Goal: Task Accomplishment & Management: Manage account settings

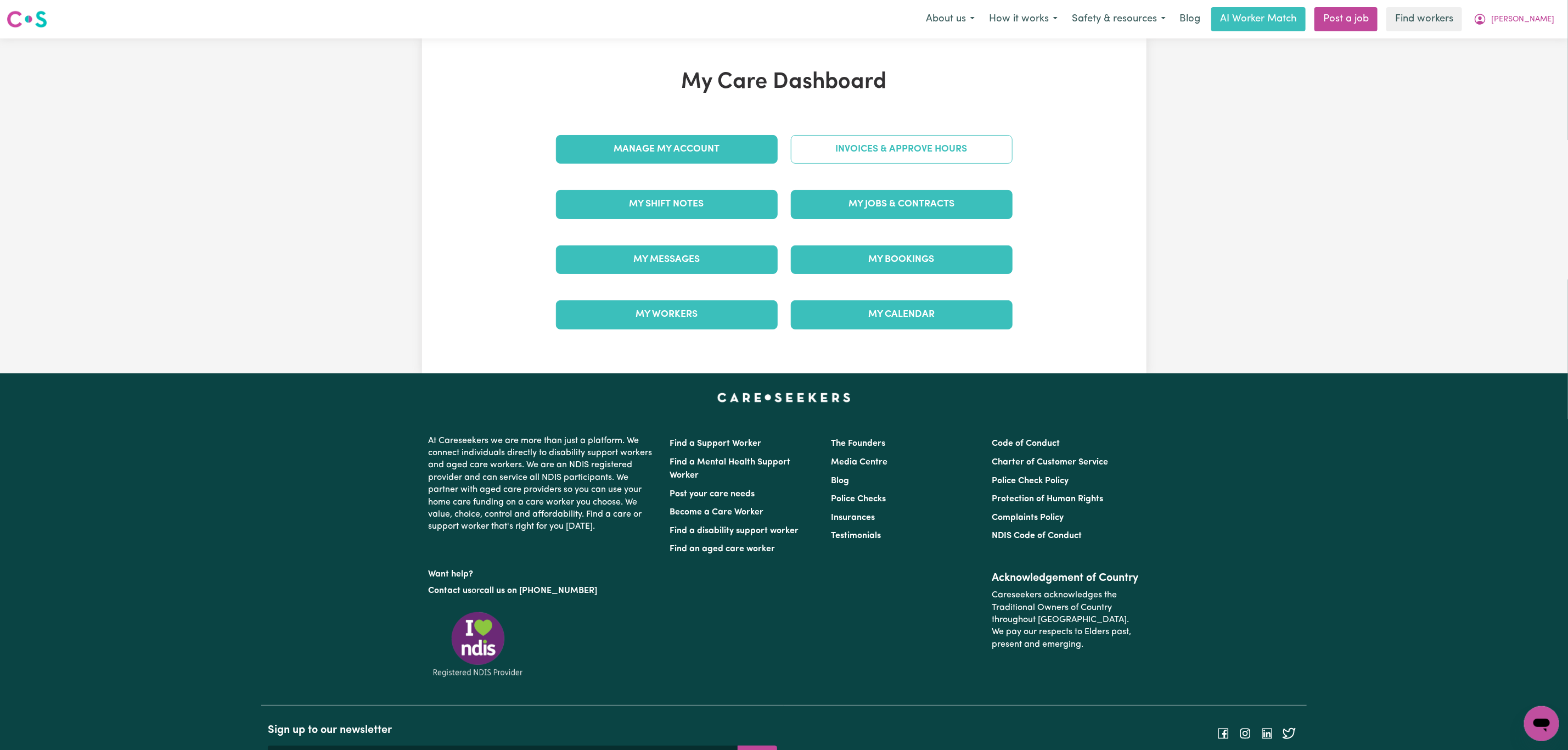
click at [883, 159] on link "Invoices & Approve Hours" at bounding box center [901, 149] width 222 height 28
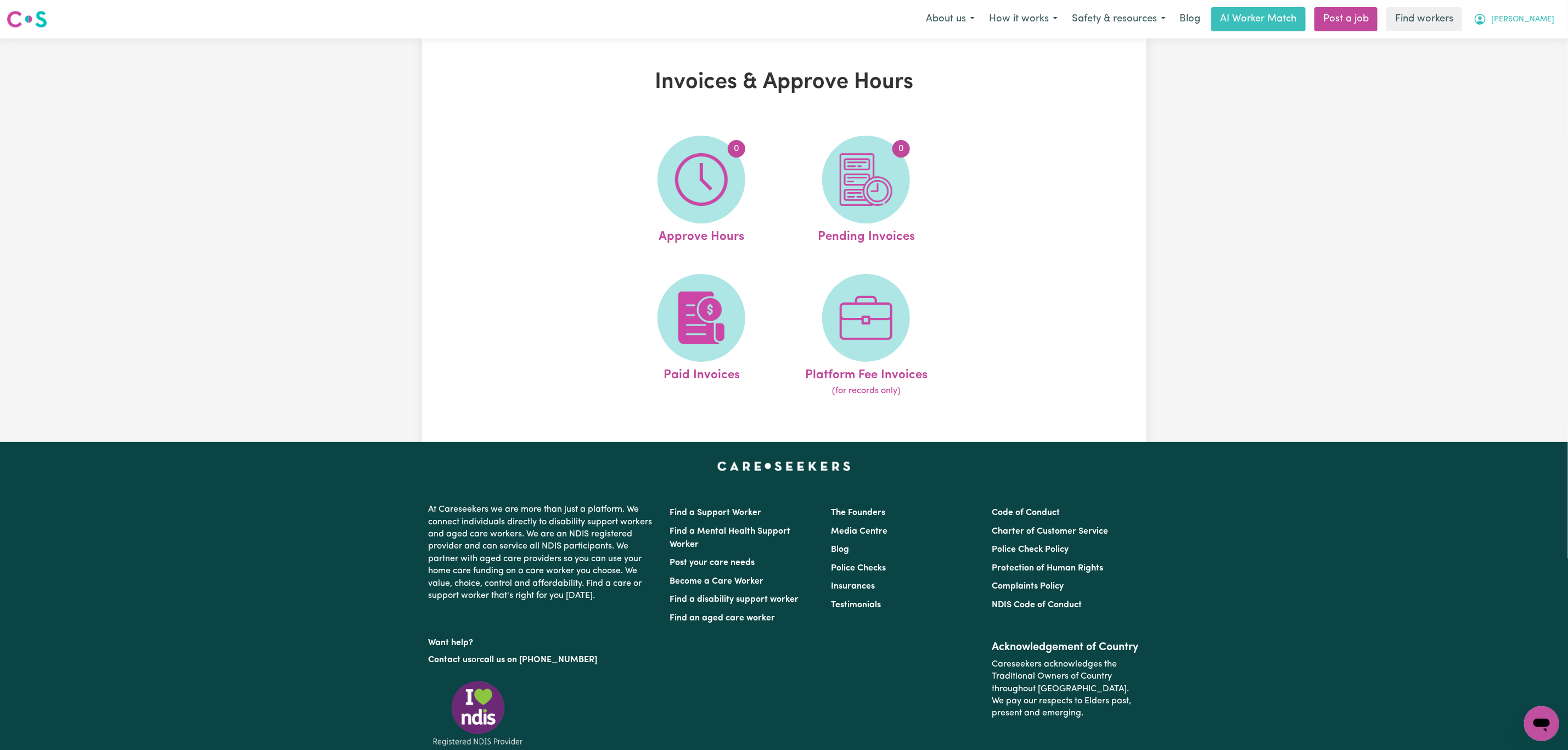
click at [1545, 14] on span "[PERSON_NAME]" at bounding box center [1523, 20] width 63 height 12
click at [1530, 37] on link "My Dashboard" at bounding box center [1518, 43] width 87 height 21
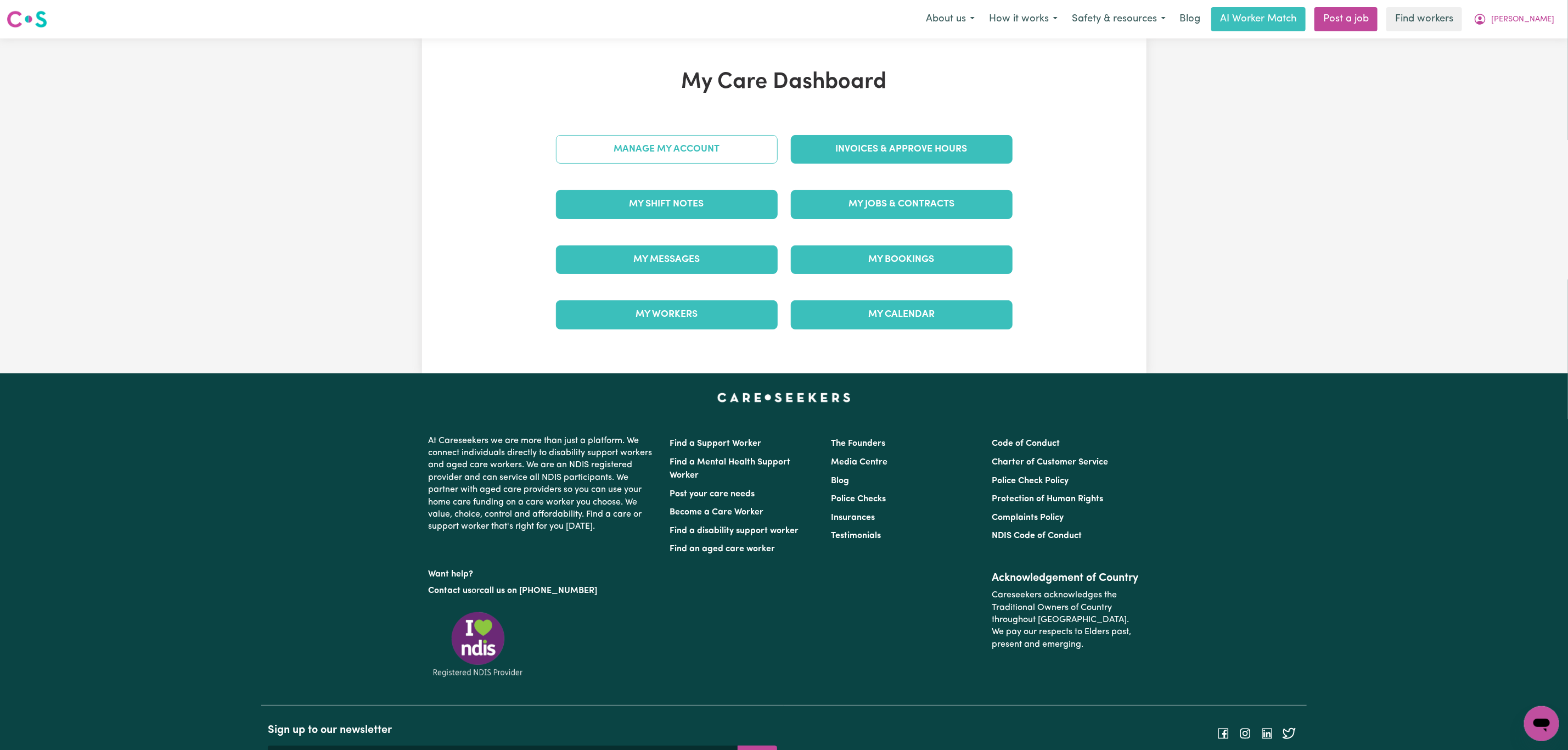
click at [731, 145] on link "Manage My Account" at bounding box center [667, 149] width 222 height 28
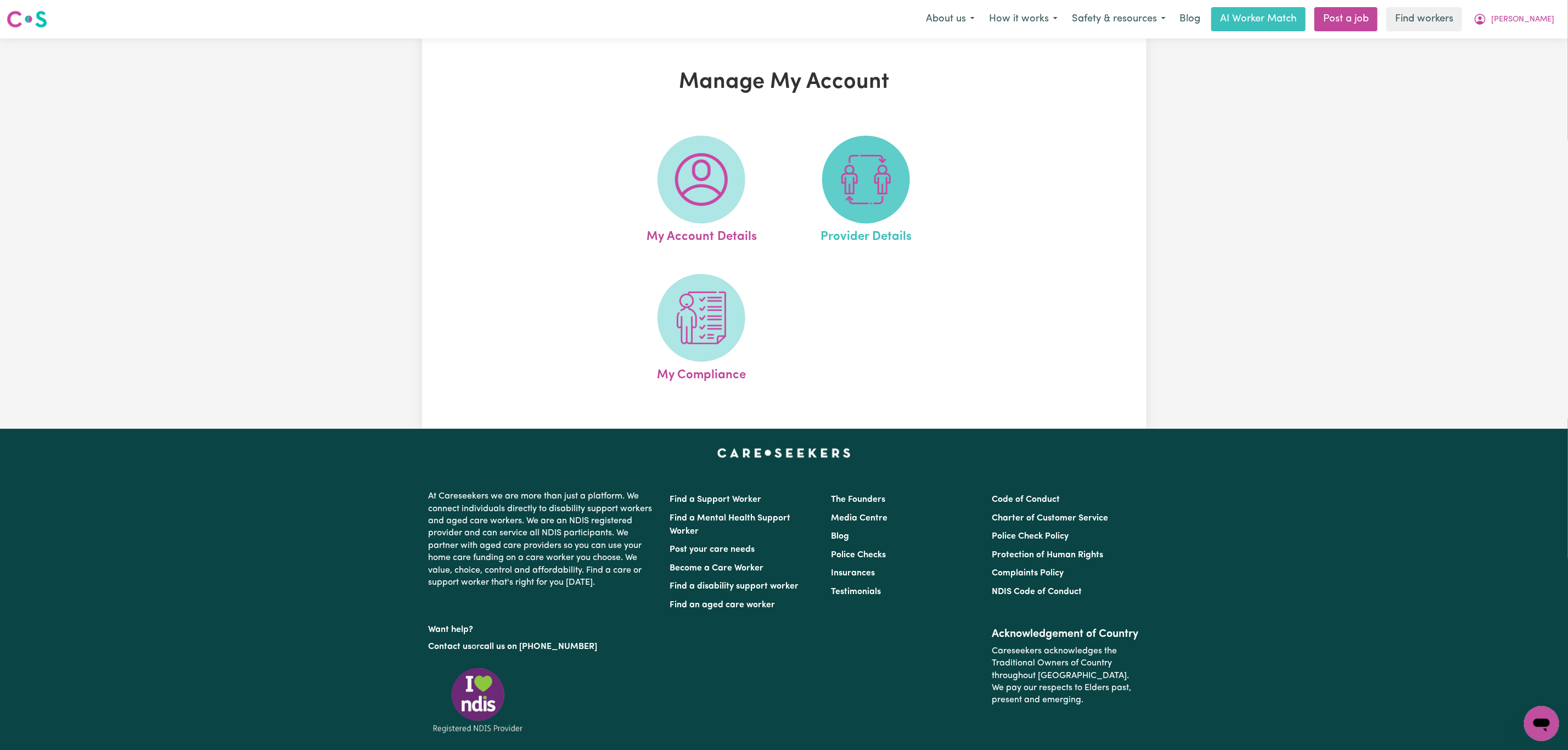
click at [853, 168] on img at bounding box center [866, 179] width 53 height 53
select select "NDIS_FUNDING_SELF_MANAGED"
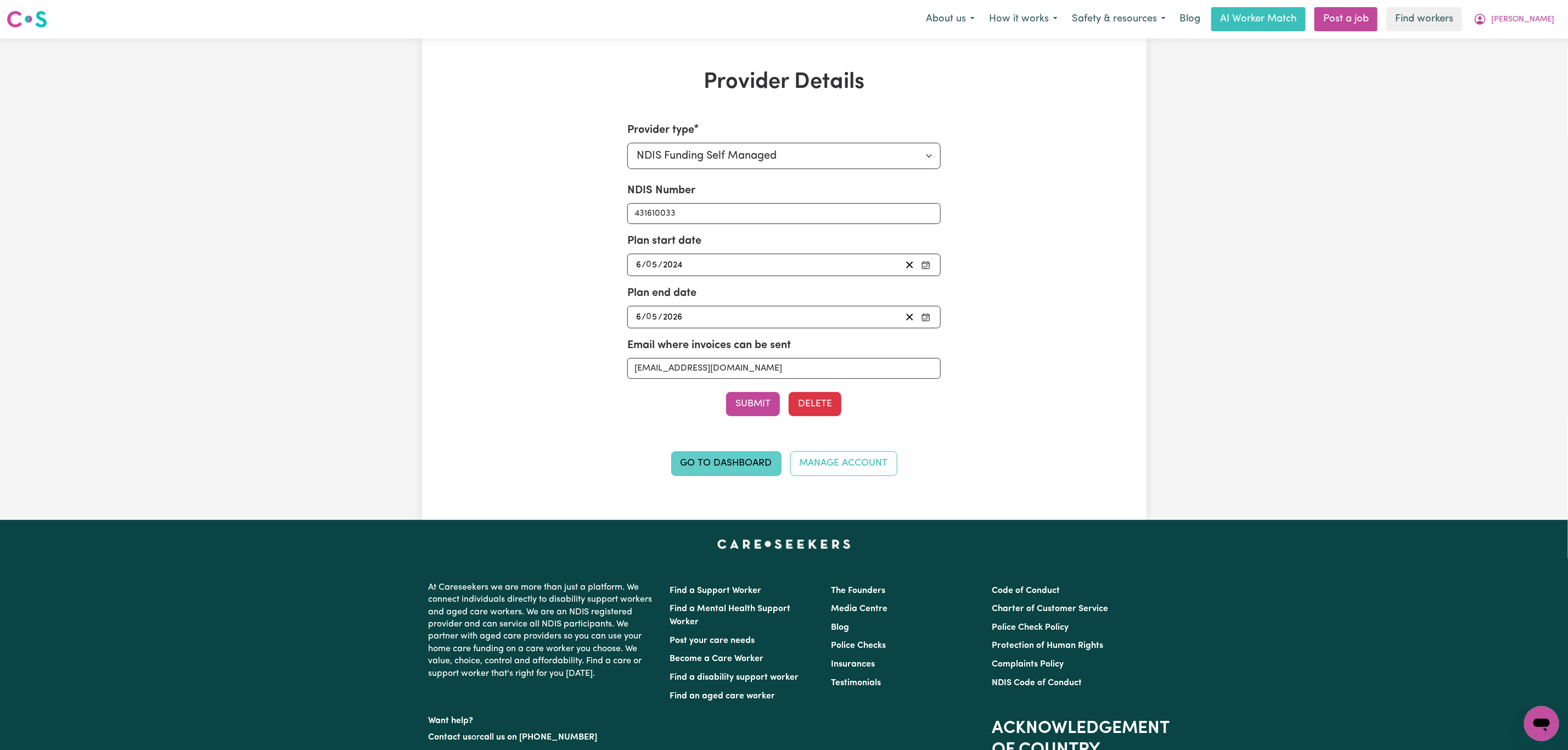
click at [728, 467] on link "Go to Dashboard" at bounding box center [726, 463] width 111 height 24
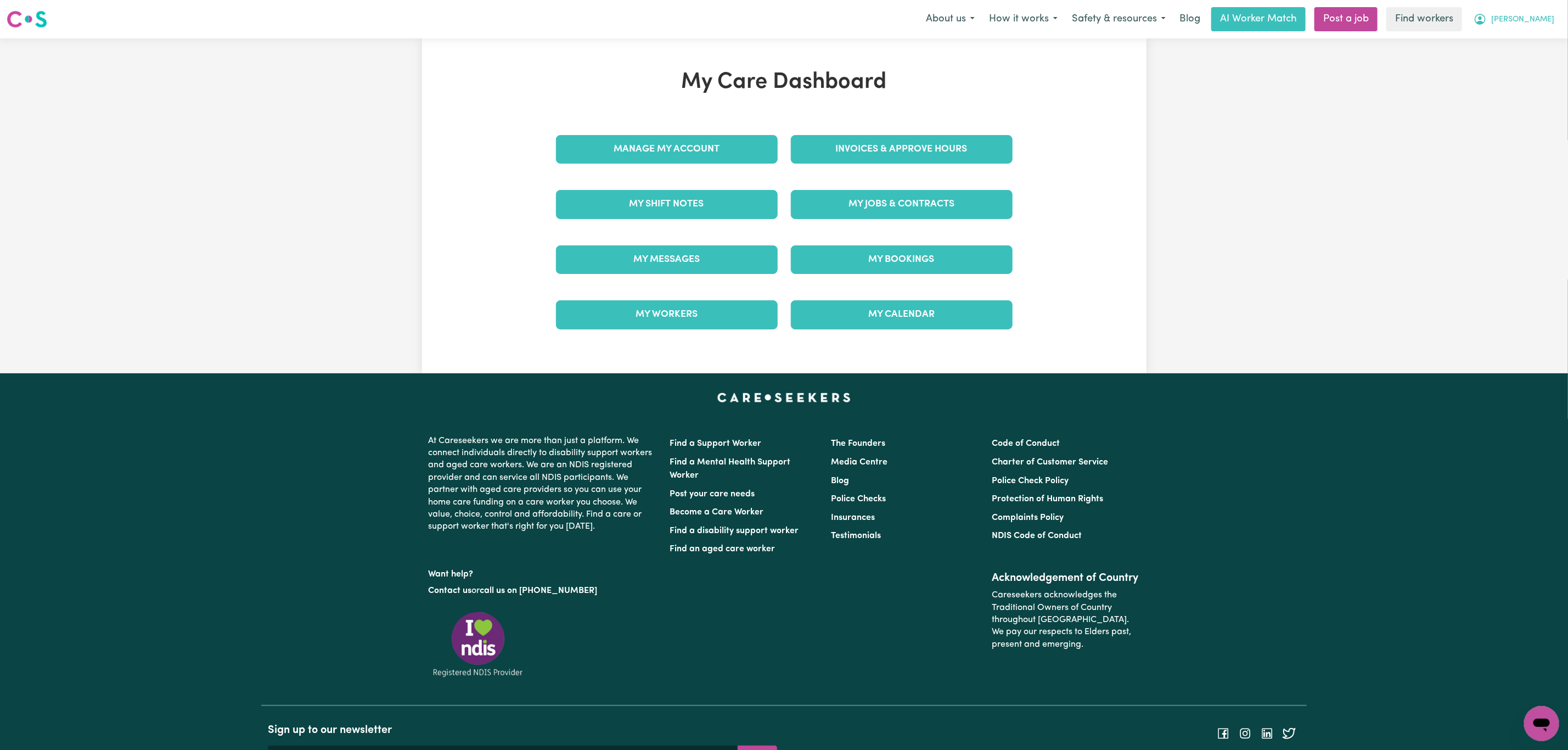
click at [1544, 28] on button "[PERSON_NAME]" at bounding box center [1514, 19] width 95 height 23
click at [1502, 68] on link "Logout" at bounding box center [1518, 63] width 87 height 21
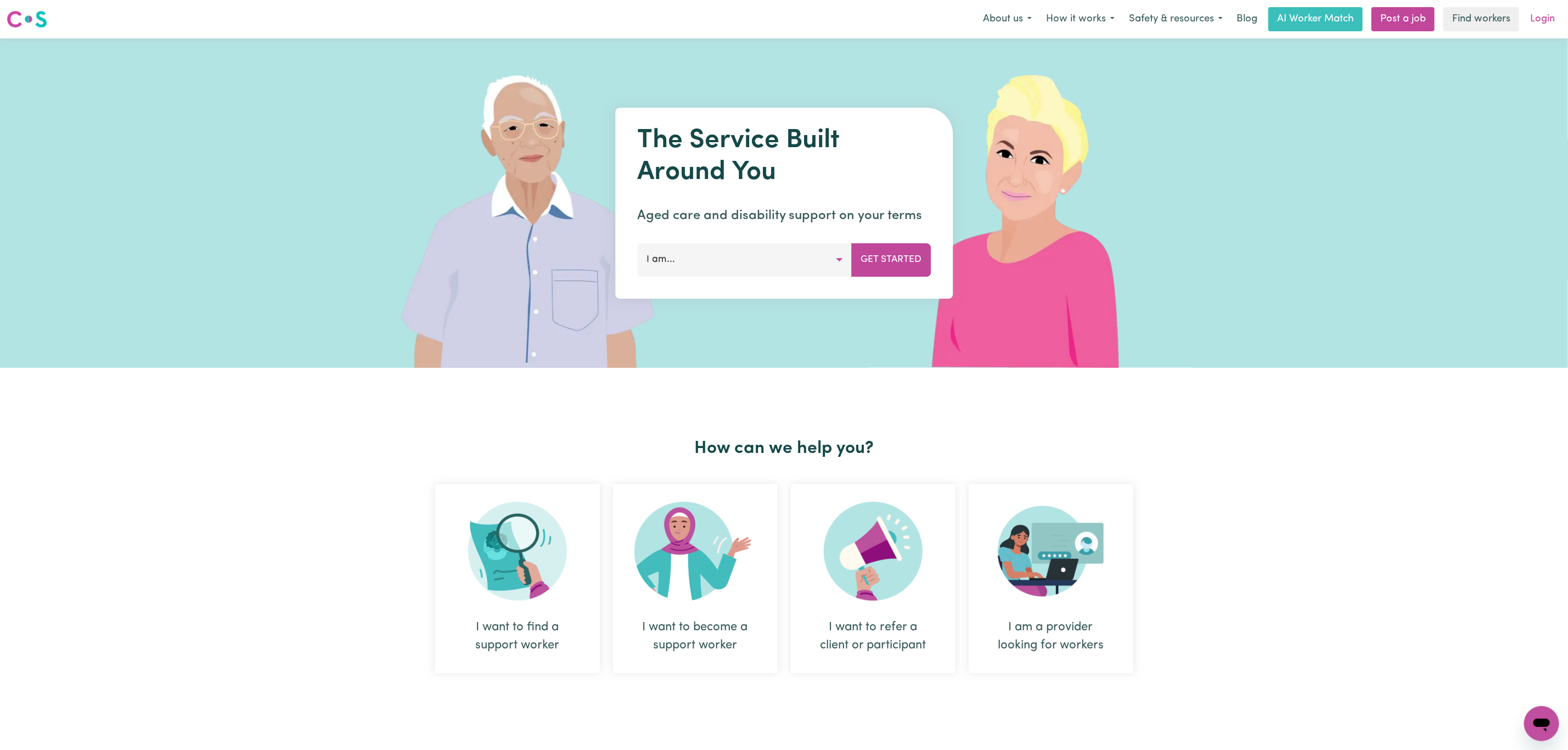
click at [1540, 27] on link "Login" at bounding box center [1542, 19] width 38 height 24
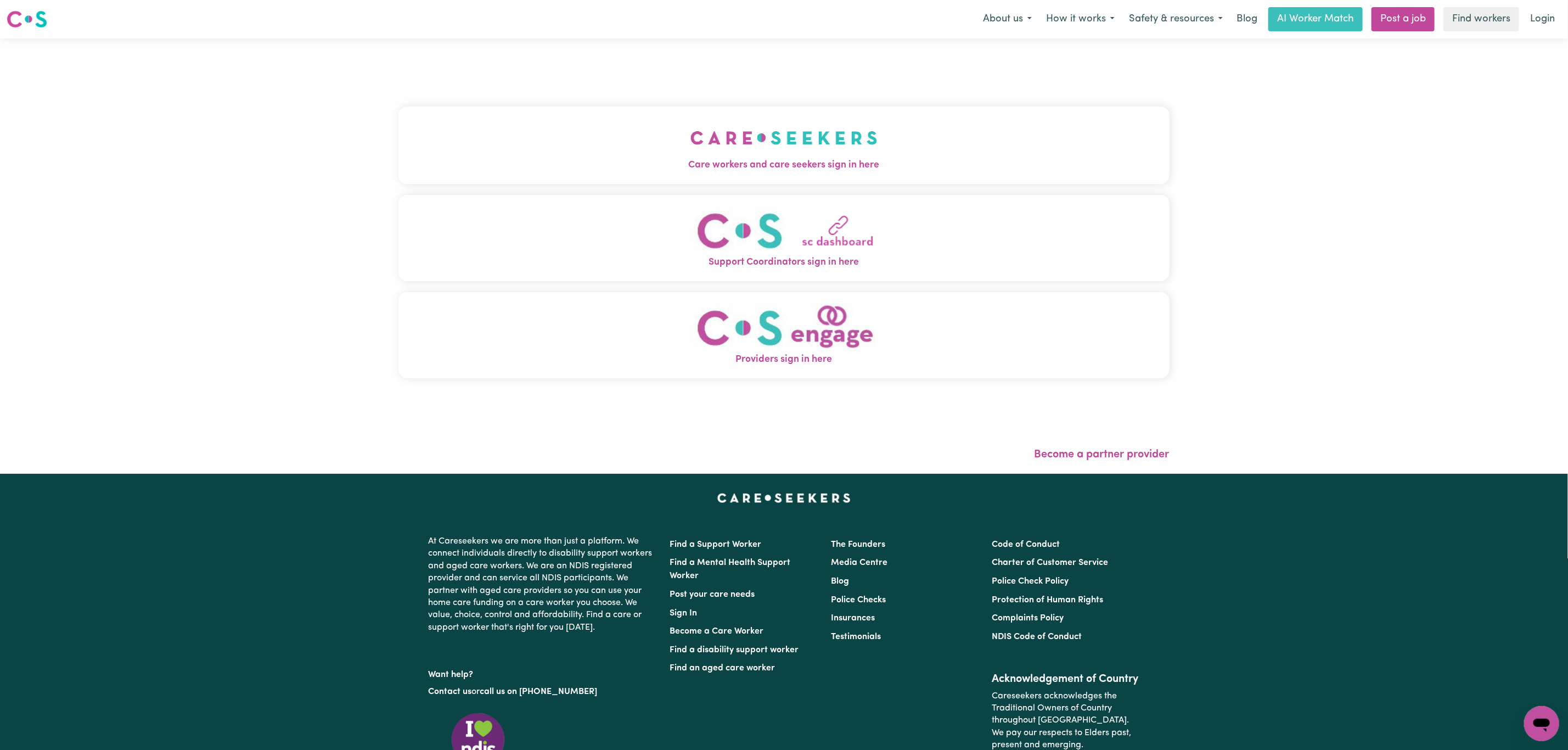
click at [781, 132] on button "Care workers and care seekers sign in here" at bounding box center [784, 145] width 771 height 77
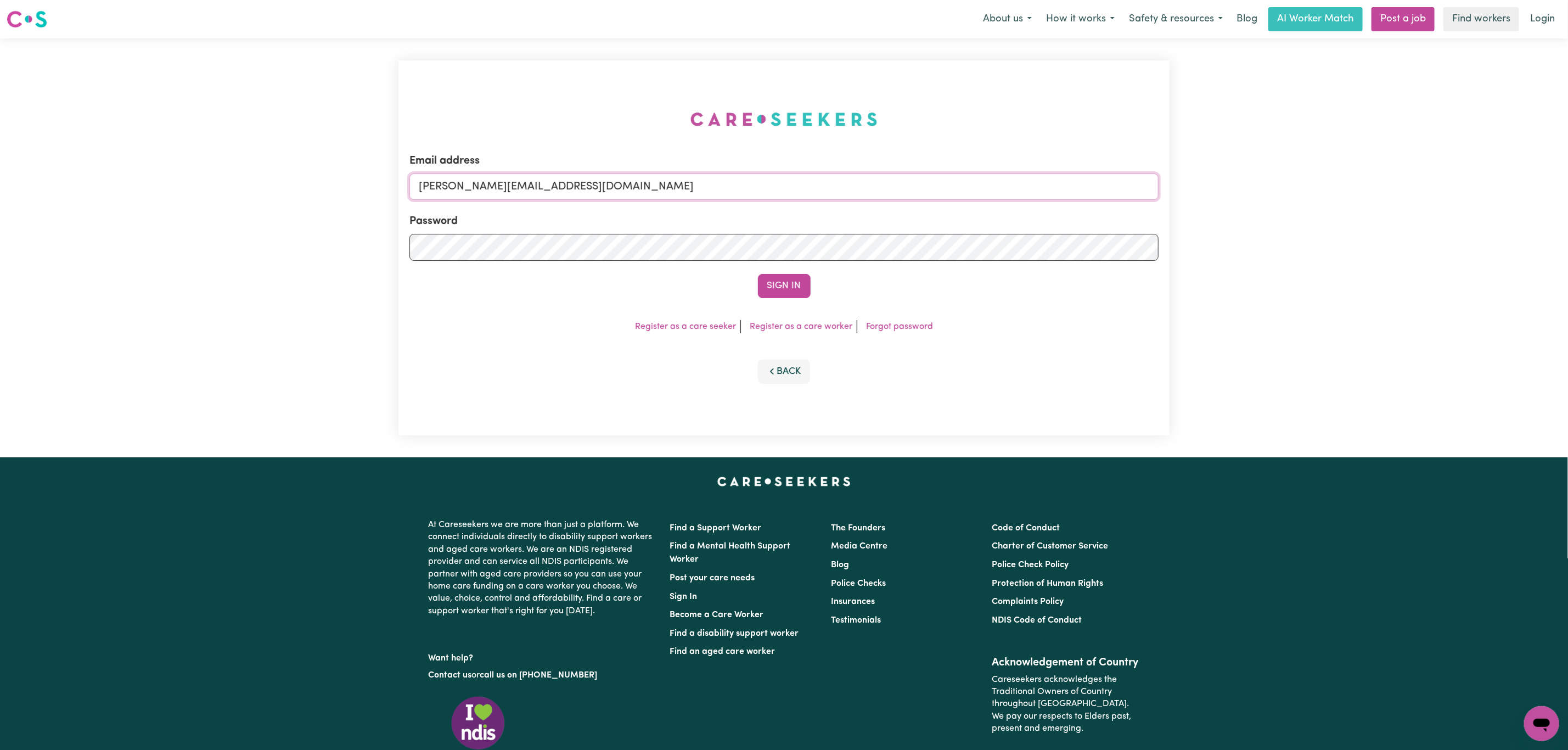
click at [508, 193] on input "[PERSON_NAME][EMAIL_ADDRESS][DOMAIN_NAME]" at bounding box center [784, 187] width 749 height 27
drag, startPoint x: 475, startPoint y: 188, endPoint x: 850, endPoint y: 186, distance: 375.0
click at [850, 186] on input "[EMAIL_ADDRESS][PERSON_NAME][DOMAIN_NAME]" at bounding box center [784, 187] width 749 height 27
type input "superuser~[EMAIL_ADDRESS][DOMAIN_NAME]"
click at [783, 275] on button "Sign In" at bounding box center [784, 286] width 53 height 24
